Goal: Task Accomplishment & Management: Manage account settings

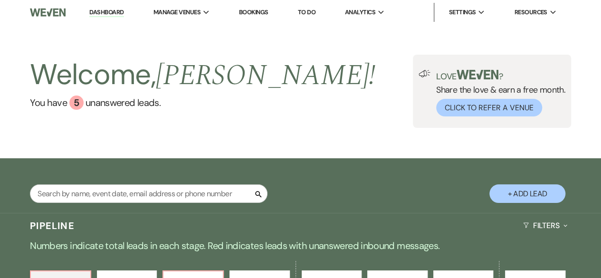
click at [255, 11] on link "Bookings" at bounding box center [253, 12] width 29 height 8
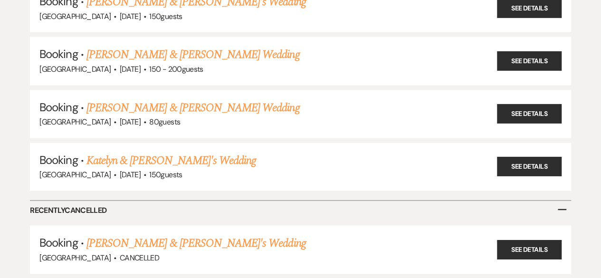
scroll to position [611, 0]
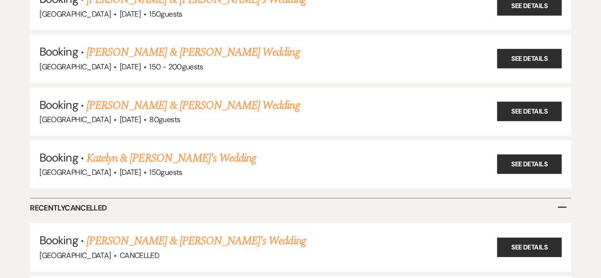
click at [156, 97] on link "[PERSON_NAME] & [PERSON_NAME] Wedding" at bounding box center [193, 105] width 213 height 17
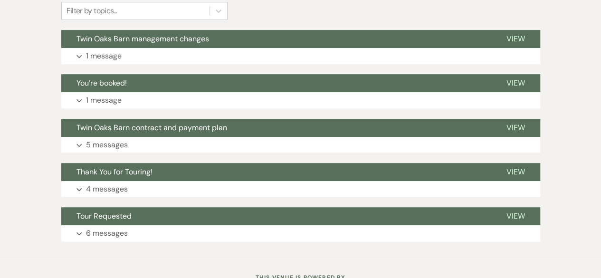
scroll to position [242, 0]
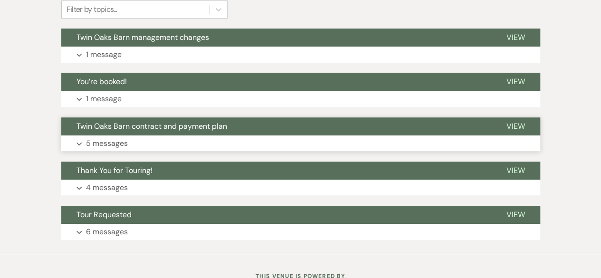
click at [105, 141] on p "5 messages" at bounding box center [107, 143] width 42 height 12
